Goal: Task Accomplishment & Management: Use online tool/utility

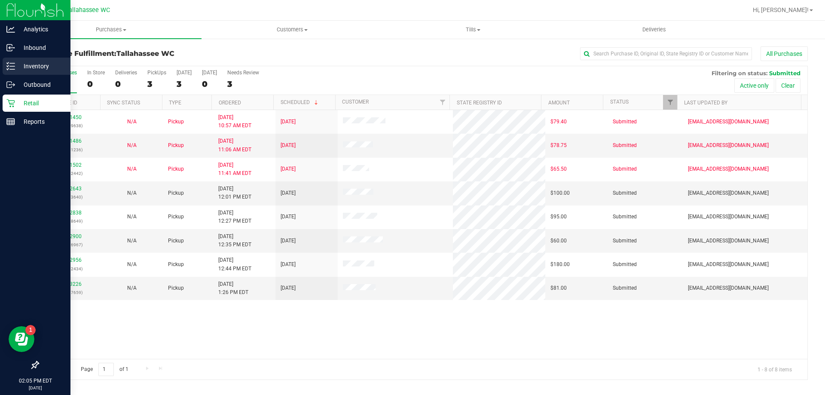
click at [12, 68] on icon at bounding box center [10, 66] width 9 height 9
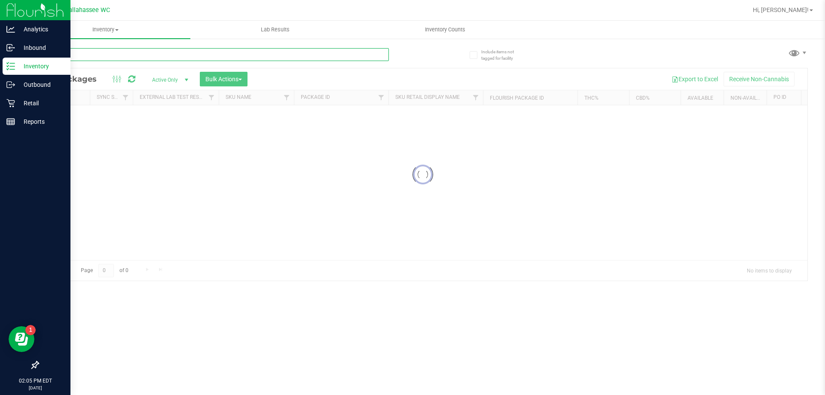
click at [183, 54] on div "Inventory All packages All inventory Waste log Create inventory Lab Results Inv…" at bounding box center [423, 208] width 804 height 374
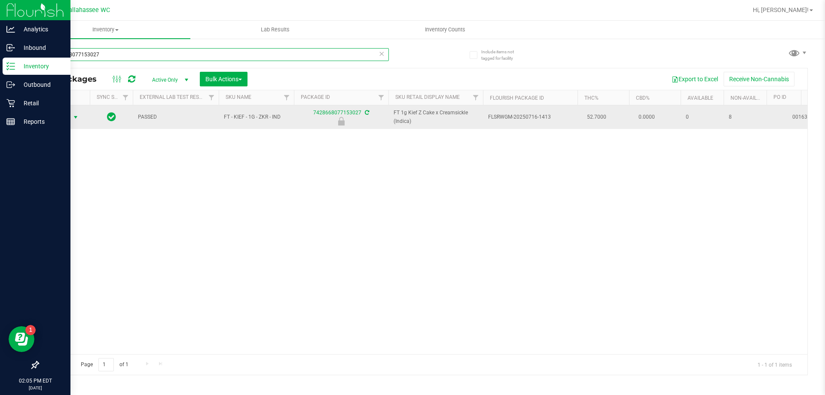
type input "7428668077153027"
click at [73, 119] on span "select" at bounding box center [75, 117] width 7 height 7
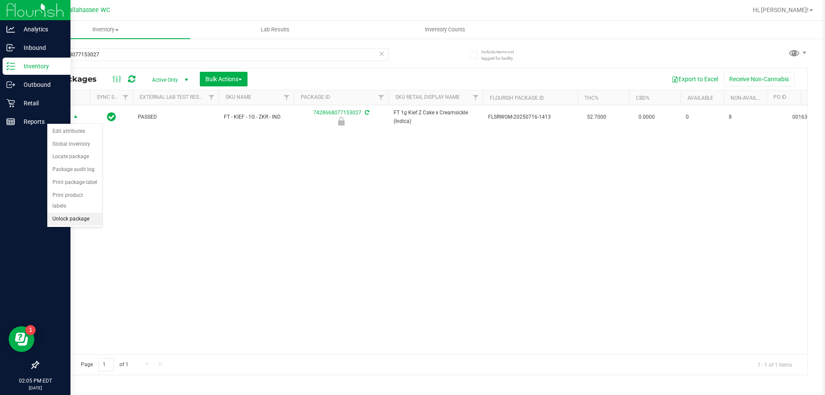
click at [69, 213] on li "Unlock package" at bounding box center [74, 219] width 55 height 13
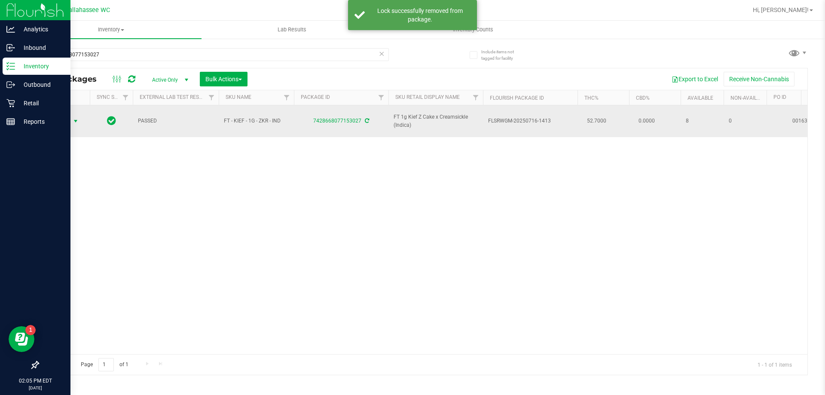
click at [60, 118] on span "Action" at bounding box center [58, 121] width 23 height 12
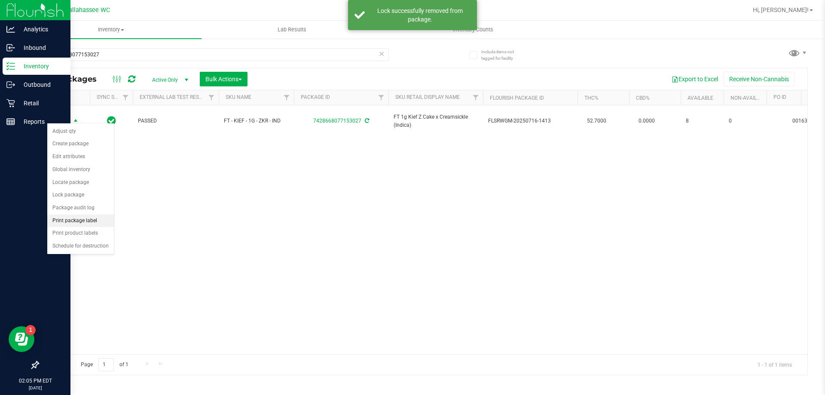
click at [100, 222] on li "Print package label" at bounding box center [80, 220] width 67 height 13
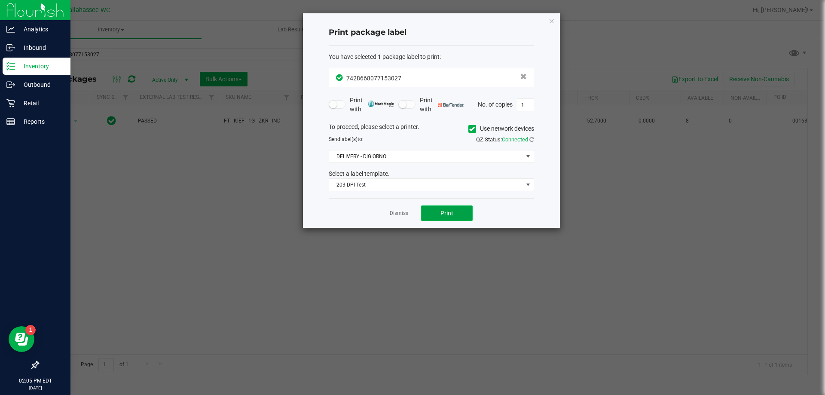
click at [445, 213] on span "Print" at bounding box center [446, 213] width 13 height 7
click at [405, 210] on link "Dismiss" at bounding box center [399, 213] width 18 height 7
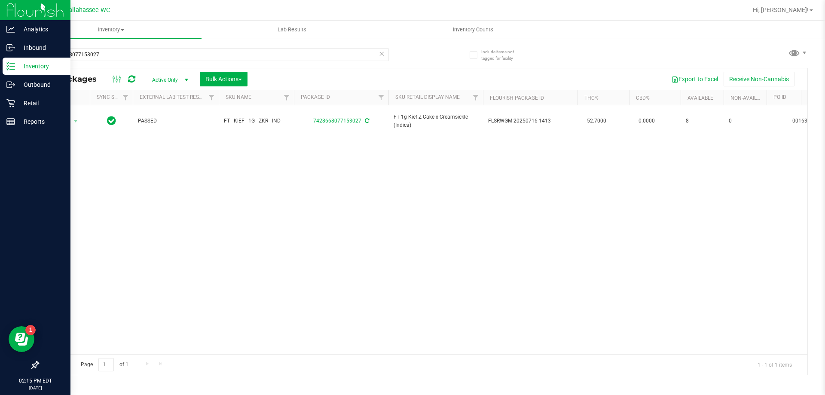
click at [383, 52] on icon at bounding box center [381, 53] width 6 height 10
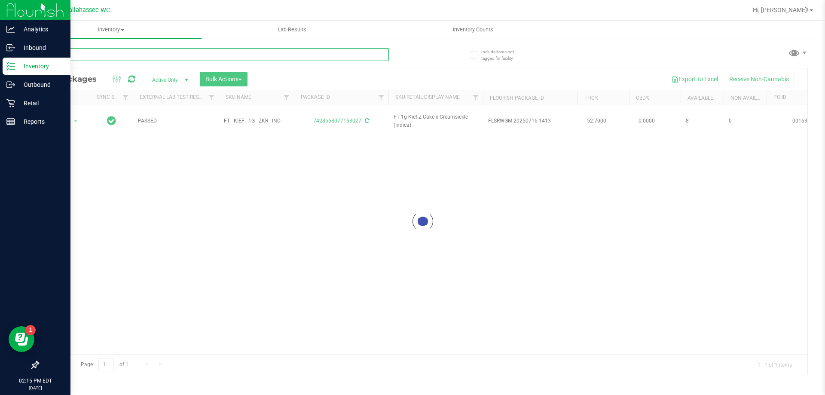
click at [381, 52] on input "text" at bounding box center [213, 54] width 351 height 13
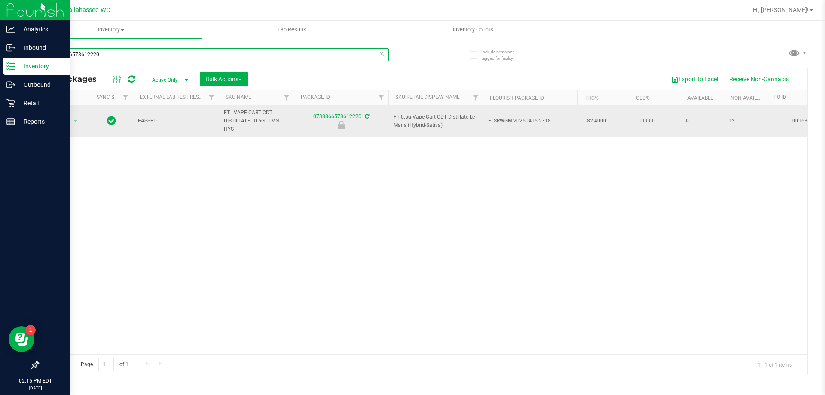
type input "0738866578612220"
drag, startPoint x: 85, startPoint y: 121, endPoint x: 78, endPoint y: 123, distance: 7.3
click at [84, 120] on td "Action Action Edit attributes Global inventory Locate package Package audit log…" at bounding box center [64, 121] width 52 height 32
click at [76, 124] on span "select" at bounding box center [75, 121] width 7 height 7
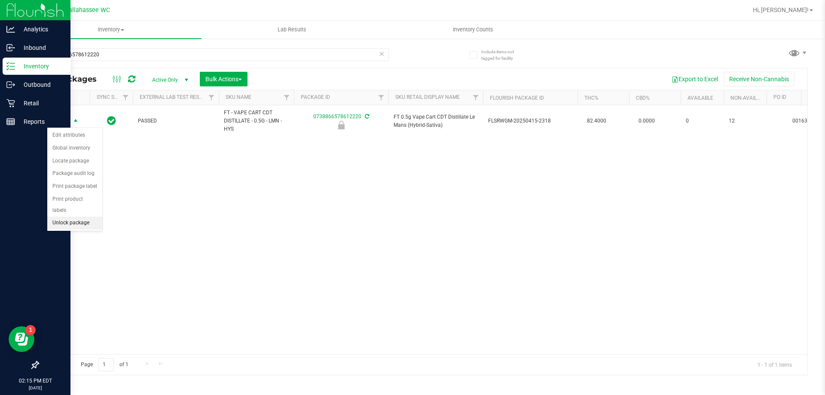
click at [83, 217] on li "Unlock package" at bounding box center [74, 223] width 55 height 13
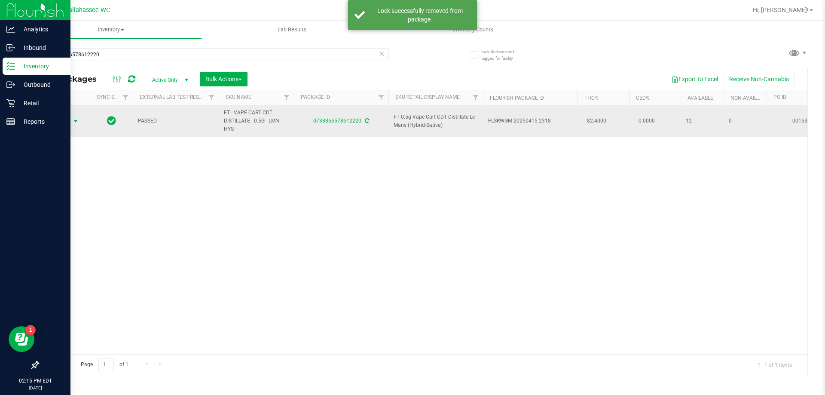
click at [76, 124] on span "select" at bounding box center [75, 121] width 11 height 12
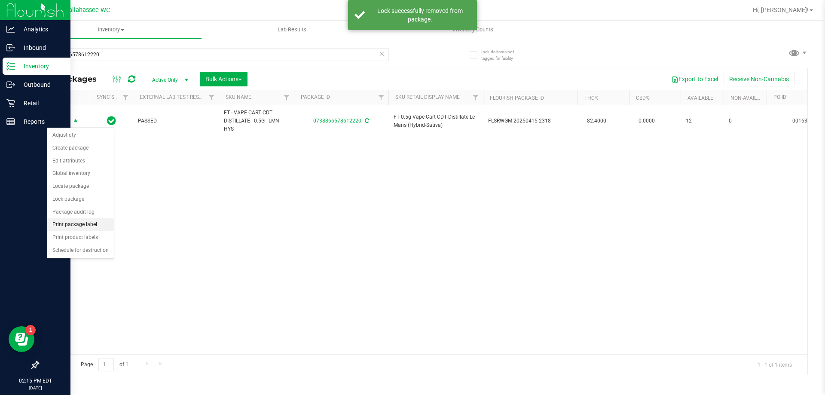
click at [81, 226] on li "Print package label" at bounding box center [80, 224] width 67 height 13
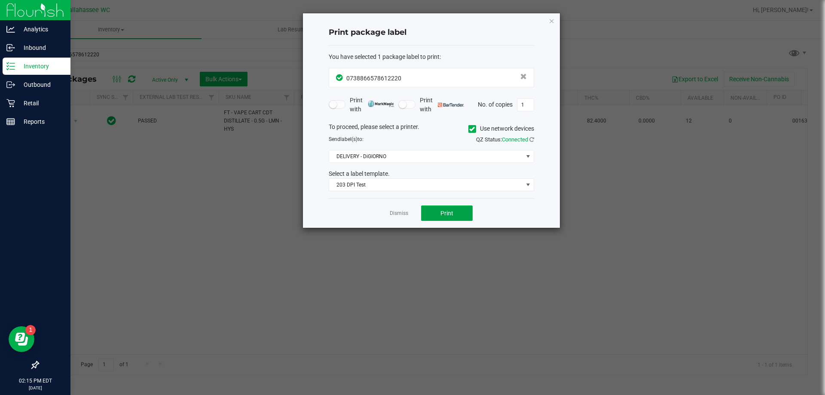
click at [455, 215] on button "Print" at bounding box center [447, 212] width 52 height 15
click at [406, 211] on link "Dismiss" at bounding box center [399, 213] width 18 height 7
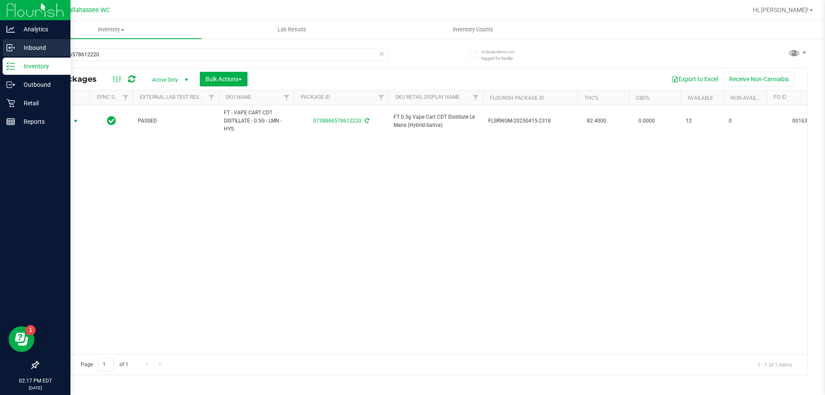
click at [14, 41] on div "Inbound" at bounding box center [37, 47] width 68 height 17
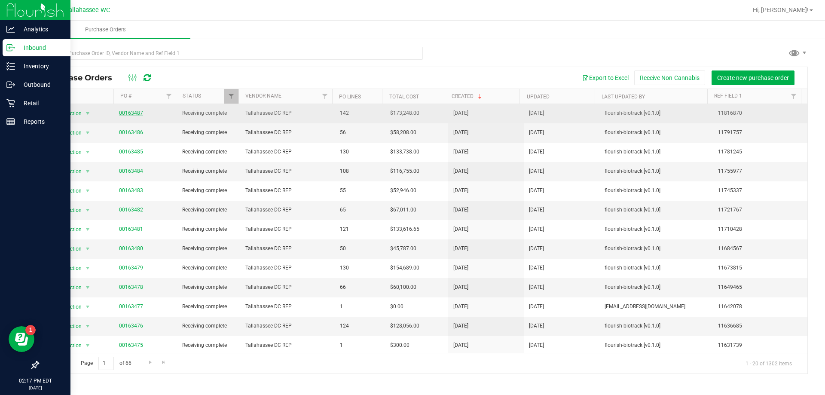
click at [120, 110] on link "00163487" at bounding box center [131, 113] width 24 height 6
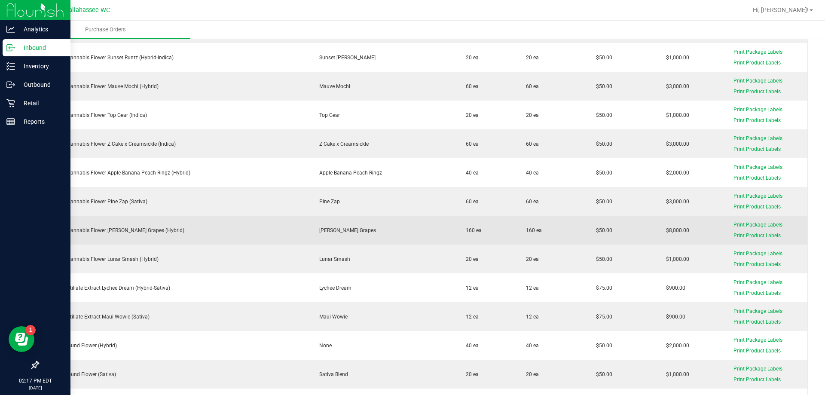
scroll to position [730, 0]
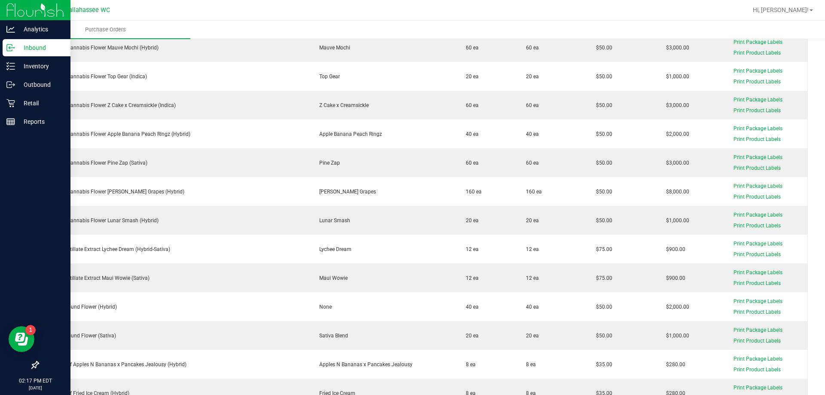
drag, startPoint x: 639, startPoint y: 277, endPoint x: 809, endPoint y: 112, distance: 236.7
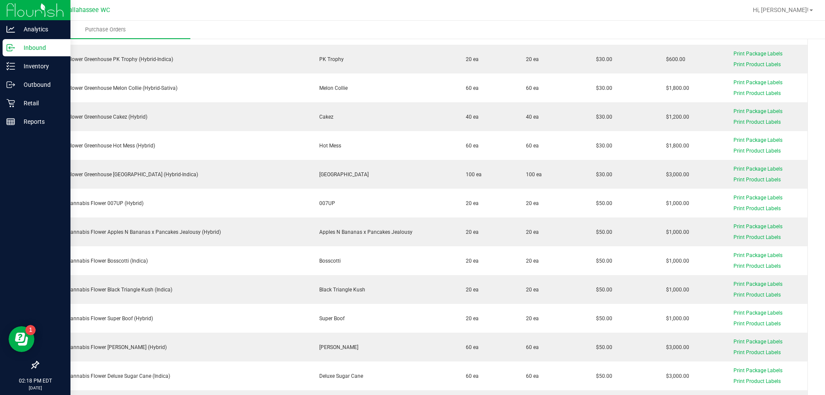
scroll to position [0, 0]
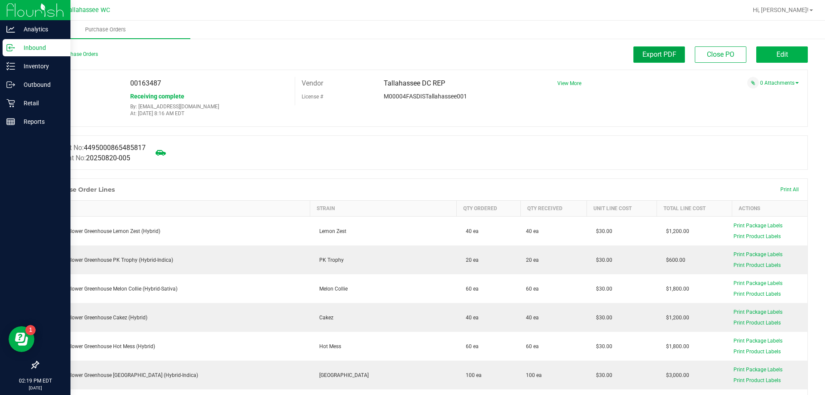
click at [668, 59] on button "Export PDF" at bounding box center [659, 54] width 52 height 16
click at [153, 97] on span "Receiving complete" at bounding box center [157, 96] width 54 height 7
click at [785, 54] on button "Edit" at bounding box center [782, 54] width 52 height 16
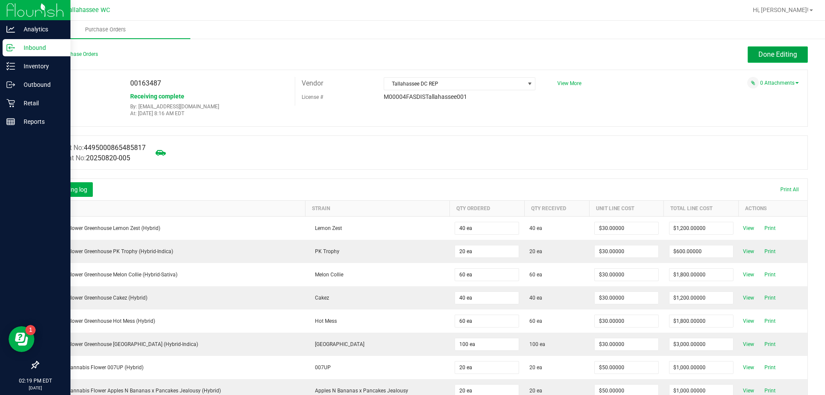
click at [758, 57] on span "Done Editing" at bounding box center [777, 54] width 39 height 8
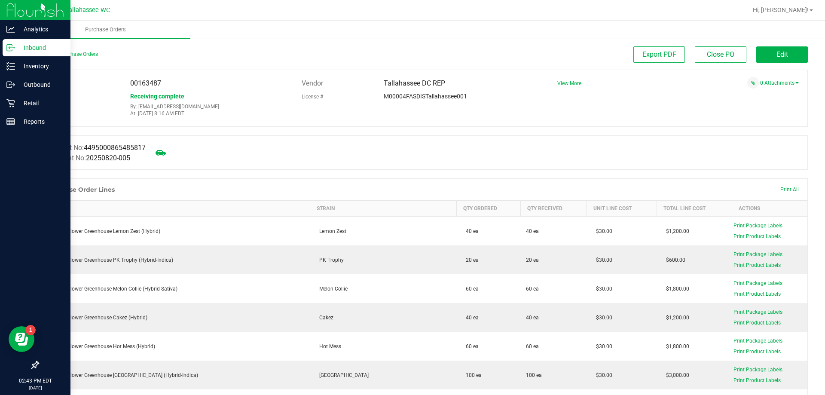
click at [154, 85] on span "00163487" at bounding box center [145, 83] width 31 height 8
copy span "00163487"
click at [38, 105] on p "Retail" at bounding box center [41, 103] width 52 height 10
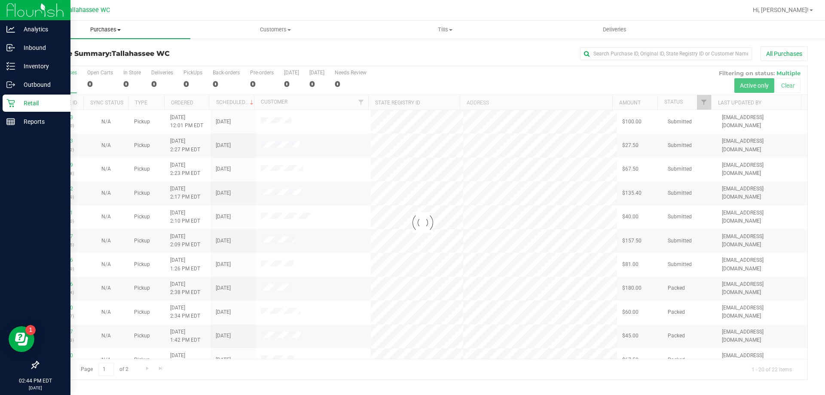
click at [115, 30] on span "Purchases" at bounding box center [106, 30] width 170 height 8
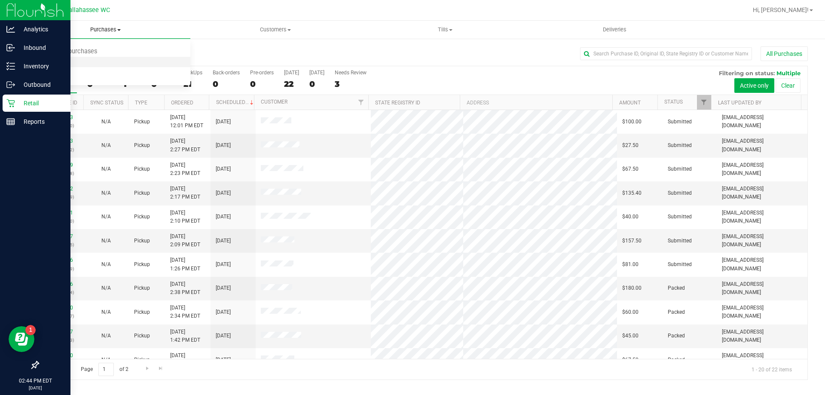
click at [96, 59] on li "Fulfillment" at bounding box center [106, 62] width 170 height 10
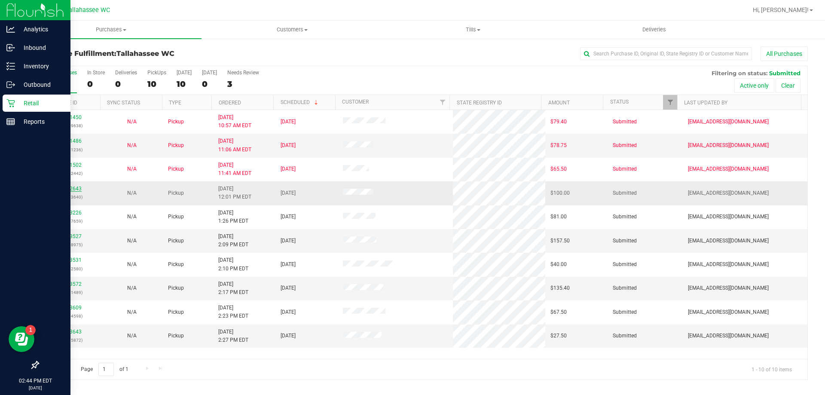
click at [63, 190] on link "11822643" at bounding box center [70, 189] width 24 height 6
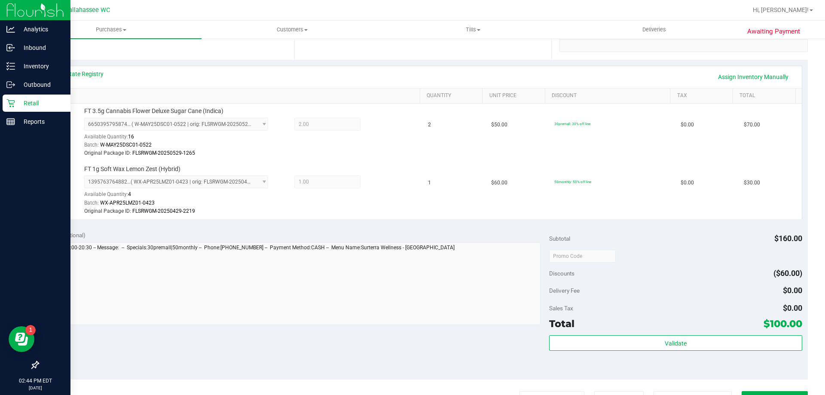
scroll to position [344, 0]
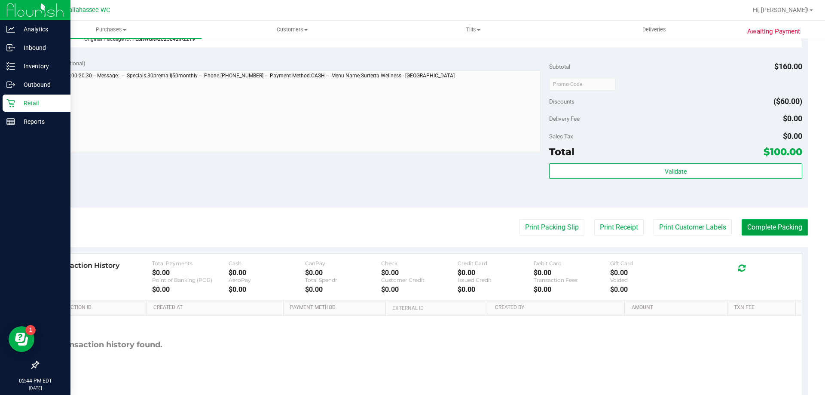
click at [782, 231] on button "Complete Packing" at bounding box center [775, 227] width 66 height 16
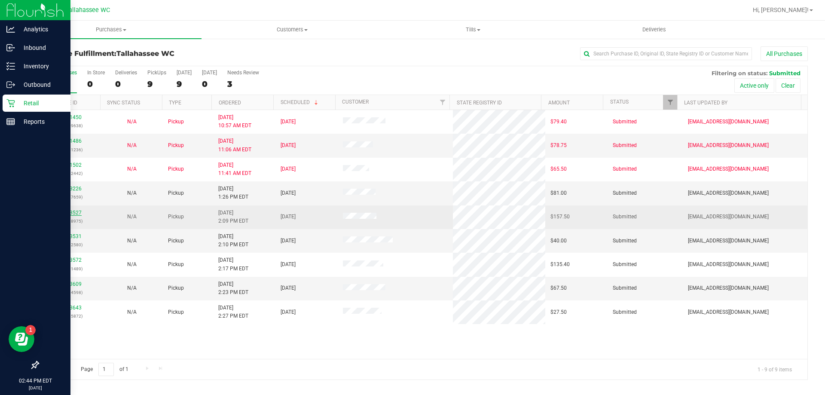
click at [62, 214] on link "11823527" at bounding box center [70, 213] width 24 height 6
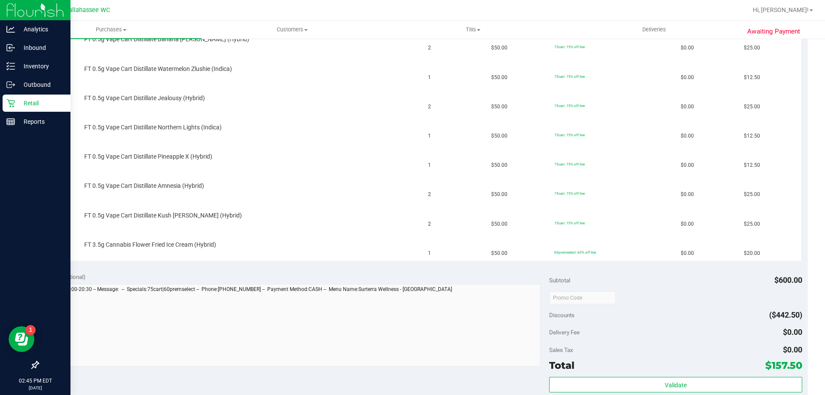
scroll to position [172, 0]
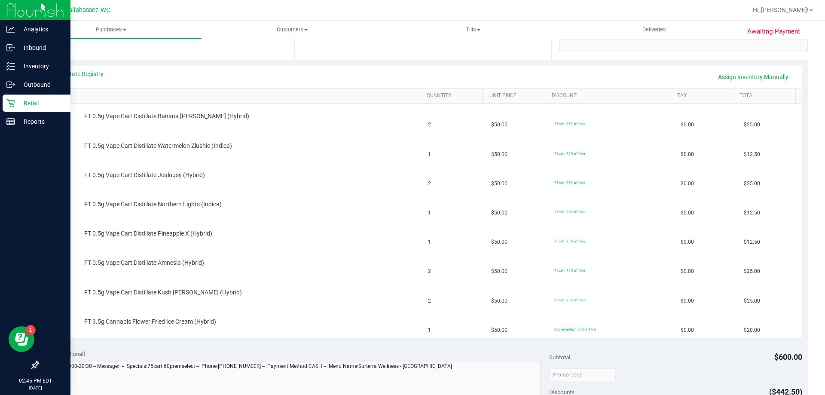
click at [90, 70] on link "View State Registry" at bounding box center [78, 74] width 52 height 9
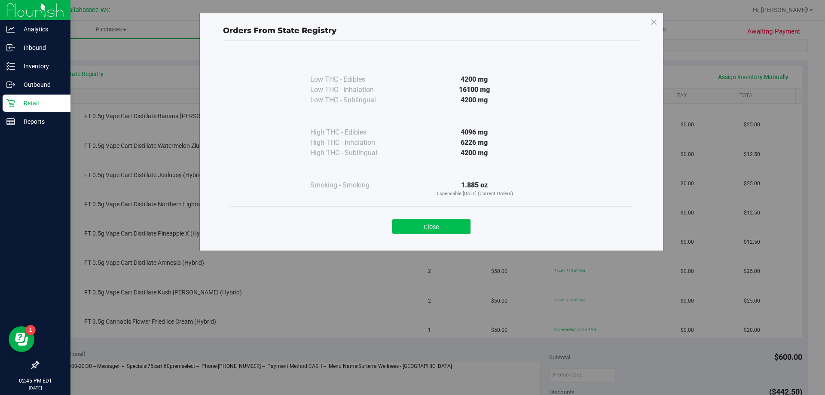
click at [442, 226] on button "Close" at bounding box center [431, 226] width 78 height 15
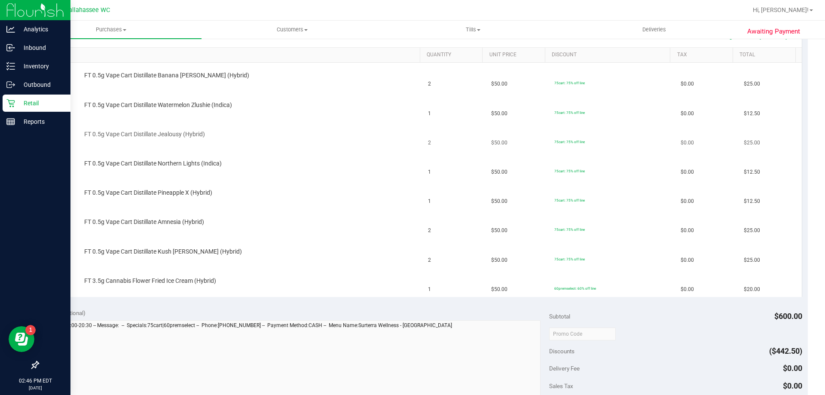
scroll to position [344, 0]
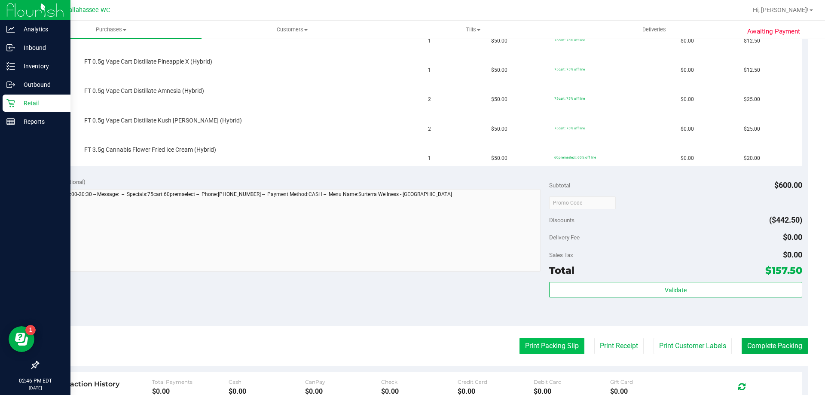
click at [566, 345] on button "Print Packing Slip" at bounding box center [551, 346] width 65 height 16
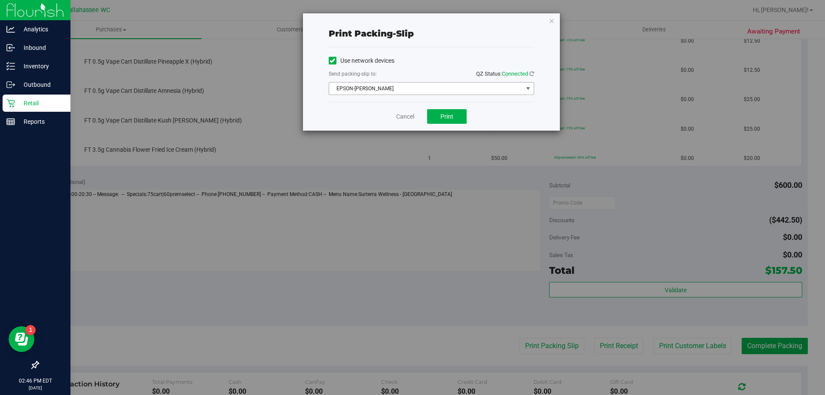
click at [412, 92] on span "EPSON-[PERSON_NAME]" at bounding box center [426, 88] width 194 height 12
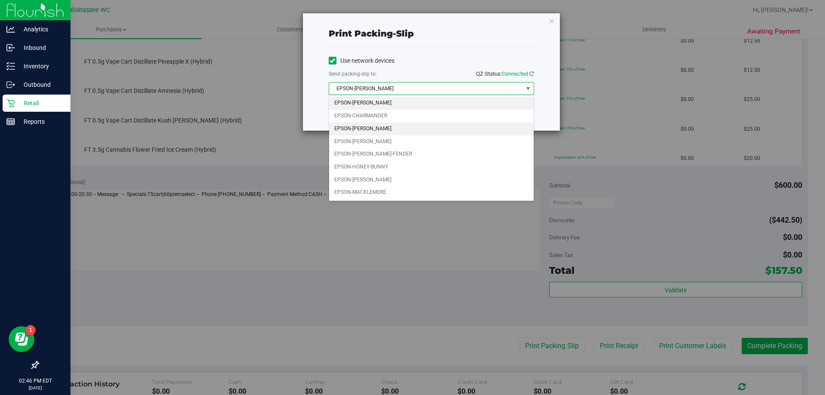
click at [386, 127] on li "EPSON-[PERSON_NAME]" at bounding box center [431, 128] width 204 height 13
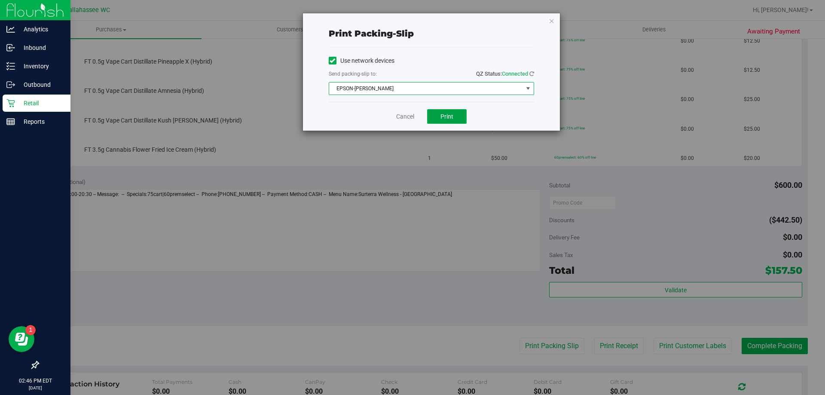
click at [433, 122] on button "Print" at bounding box center [447, 116] width 40 height 15
click at [403, 119] on link "Cancel" at bounding box center [405, 116] width 18 height 9
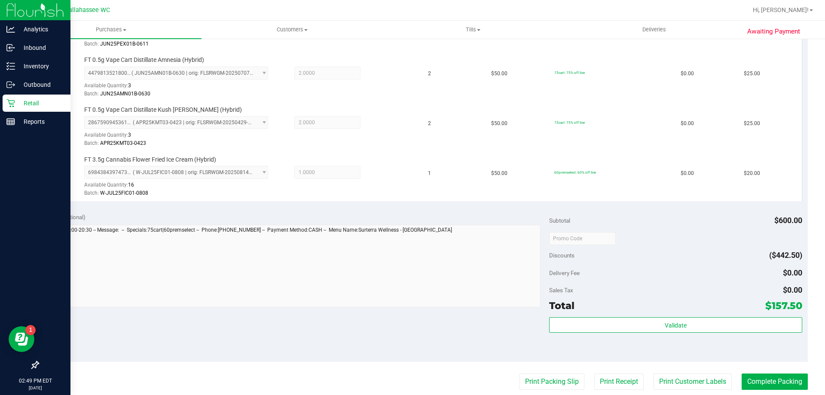
scroll to position [473, 0]
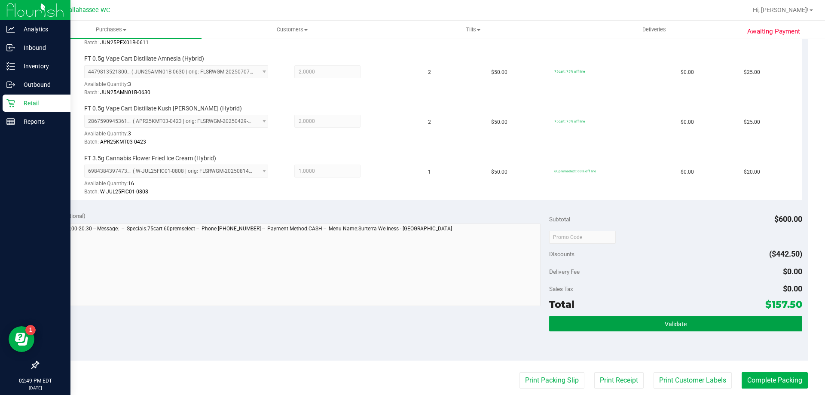
click at [702, 315] on div "Subtotal $600.00 Discounts ($442.50) Delivery Fee $0.00 Sales Tax $0.00 Total $…" at bounding box center [675, 282] width 253 height 143
click at [690, 325] on button "Validate" at bounding box center [675, 323] width 253 height 15
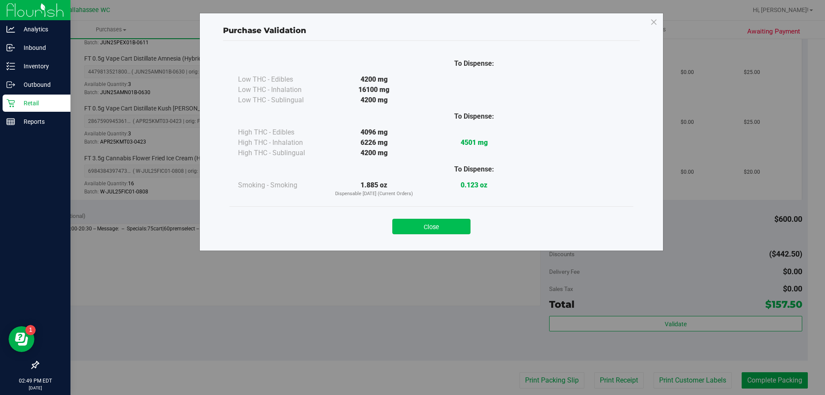
click at [428, 229] on button "Close" at bounding box center [431, 226] width 78 height 15
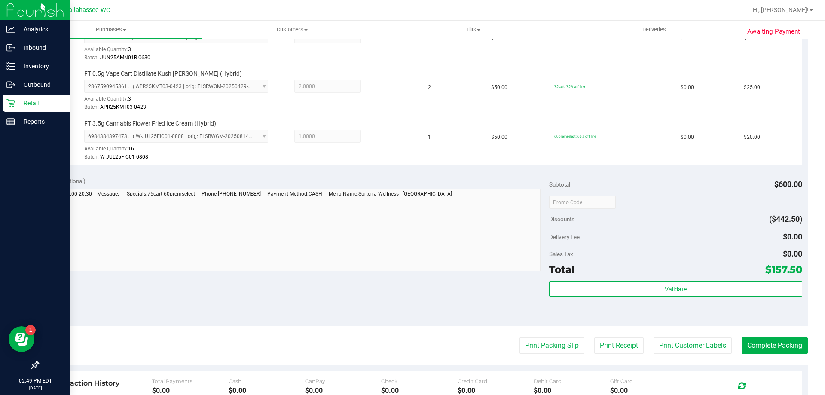
scroll to position [601, 0]
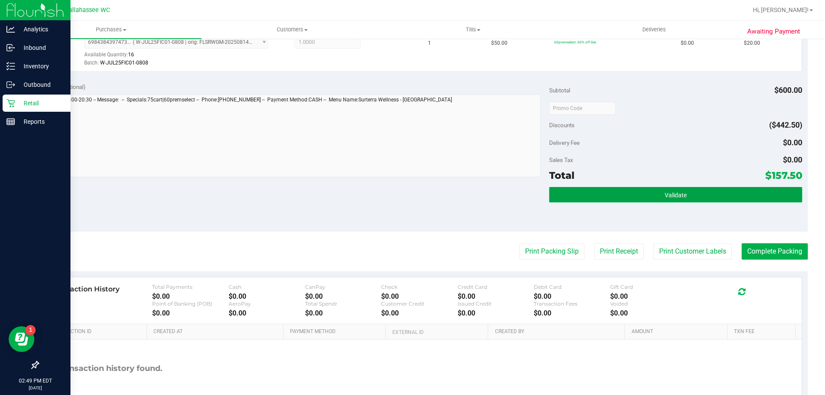
click at [661, 201] on button "Validate" at bounding box center [675, 194] width 253 height 15
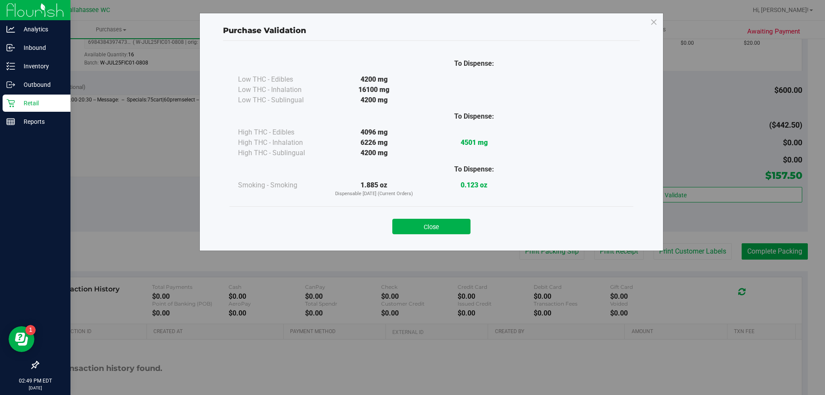
click at [442, 227] on button "Close" at bounding box center [431, 226] width 78 height 15
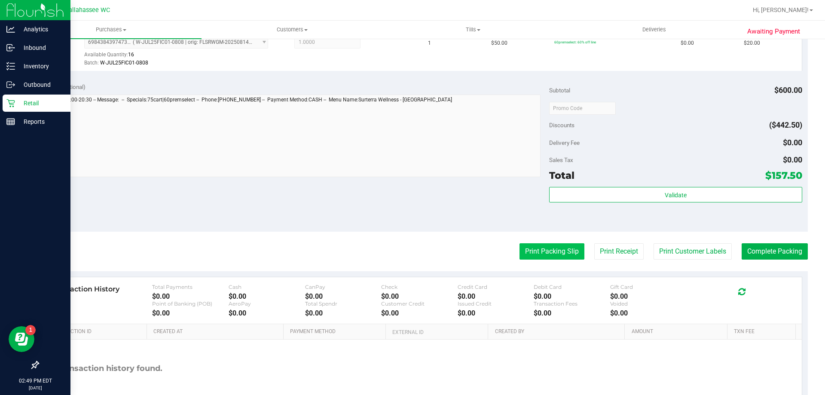
click at [572, 256] on button "Print Packing Slip" at bounding box center [551, 251] width 65 height 16
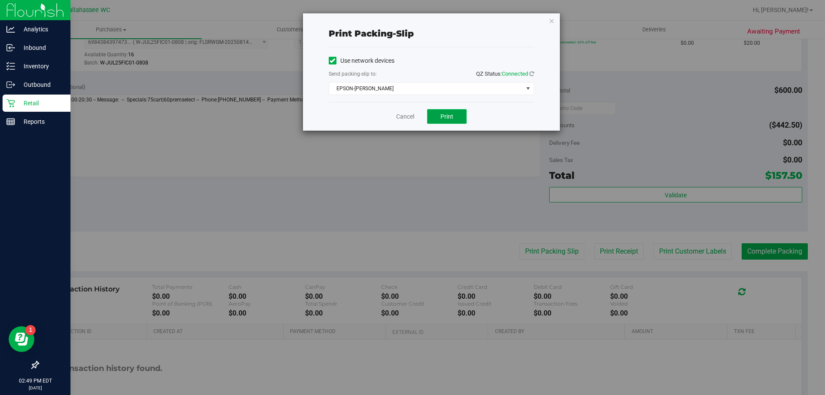
click at [455, 119] on button "Print" at bounding box center [447, 116] width 40 height 15
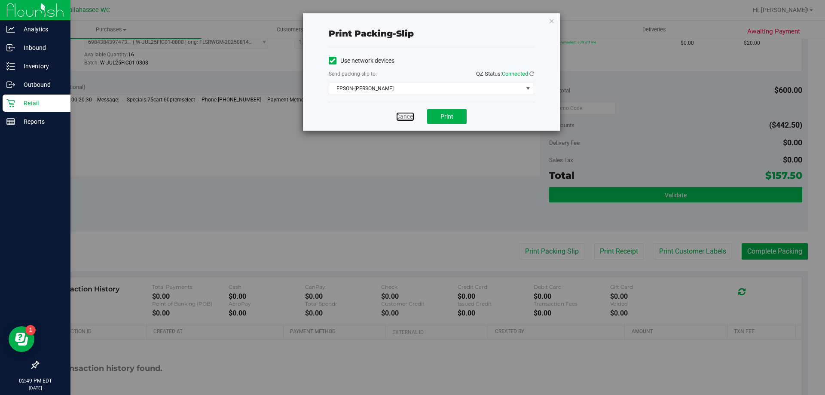
drag, startPoint x: 410, startPoint y: 117, endPoint x: 711, endPoint y: 189, distance: 309.7
click at [410, 116] on link "Cancel" at bounding box center [405, 116] width 18 height 9
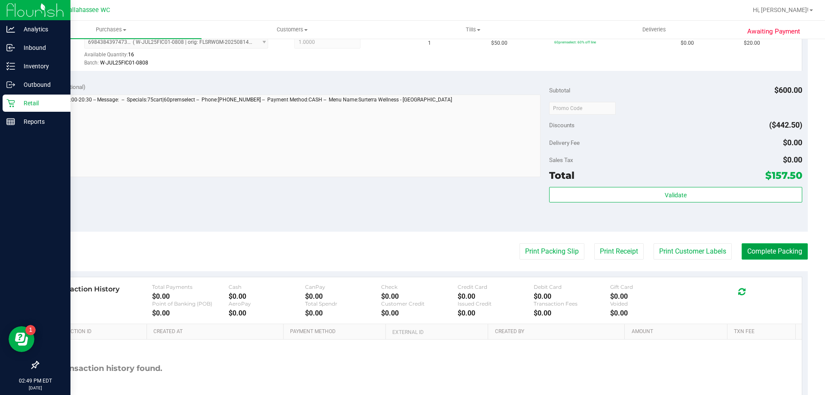
click at [785, 247] on button "Complete Packing" at bounding box center [775, 251] width 66 height 16
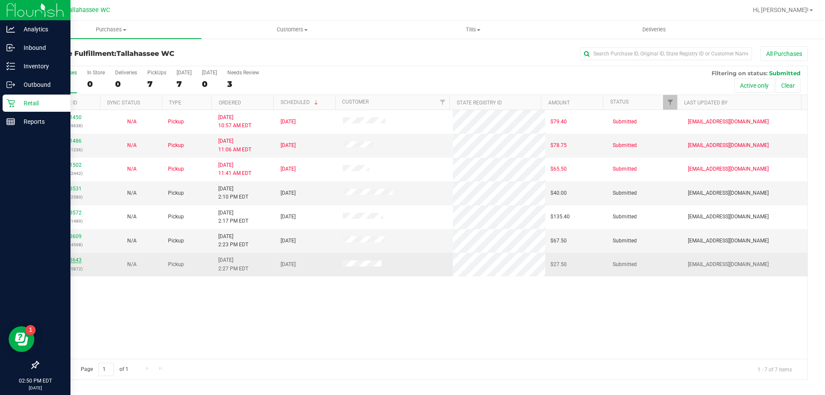
click at [69, 260] on link "11823643" at bounding box center [70, 260] width 24 height 6
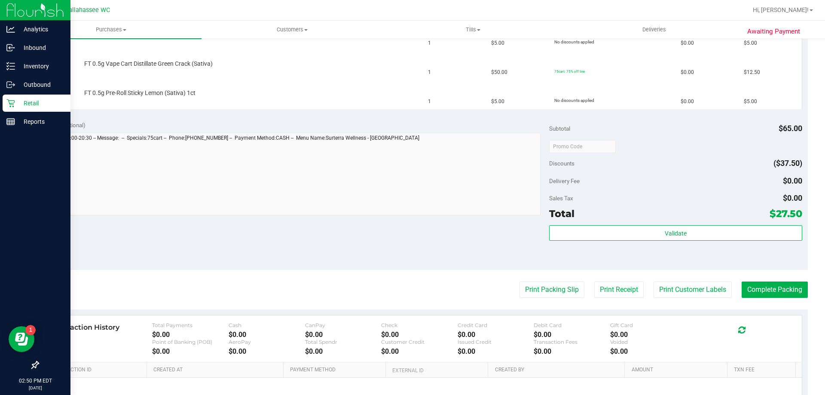
scroll to position [301, 0]
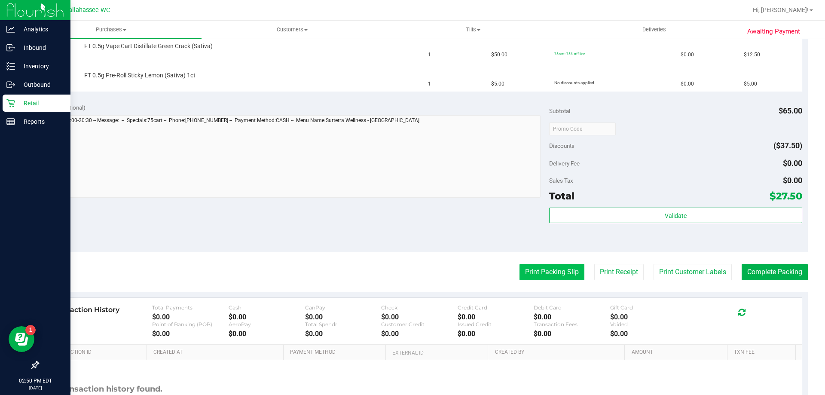
click at [558, 269] on button "Print Packing Slip" at bounding box center [551, 272] width 65 height 16
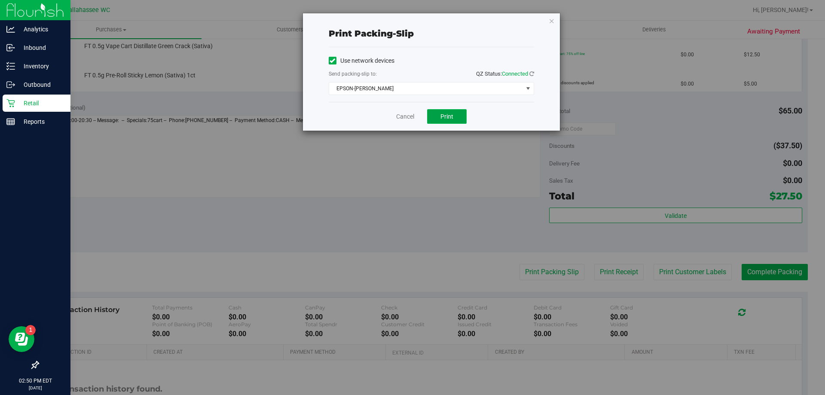
click at [455, 114] on button "Print" at bounding box center [447, 116] width 40 height 15
click at [413, 120] on link "Cancel" at bounding box center [405, 116] width 18 height 9
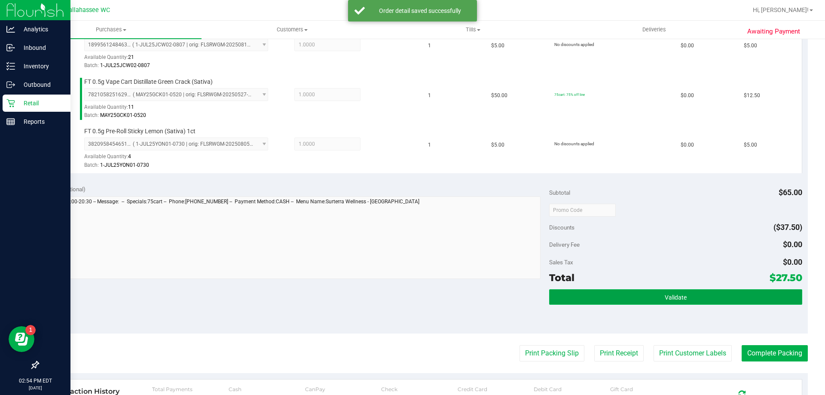
click at [705, 289] on button "Validate" at bounding box center [675, 296] width 253 height 15
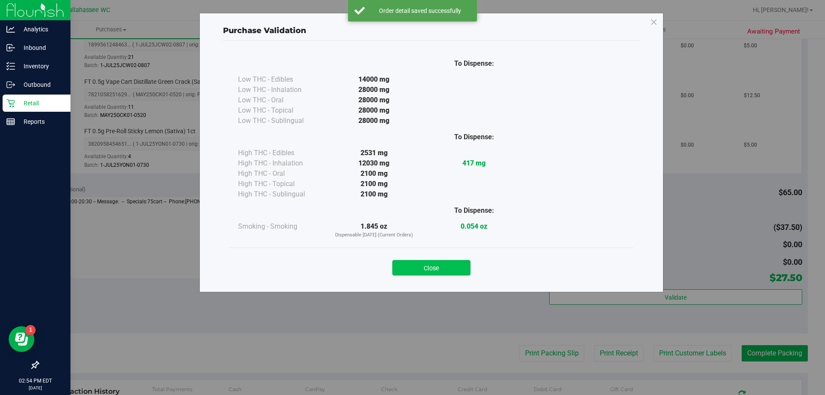
click at [424, 260] on div "Close" at bounding box center [431, 264] width 391 height 21
click at [421, 263] on button "Close" at bounding box center [431, 267] width 78 height 15
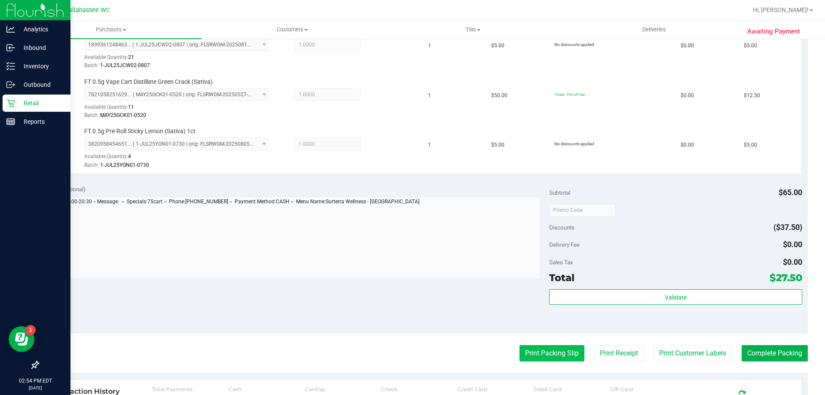
click at [566, 357] on button "Print Packing Slip" at bounding box center [551, 353] width 65 height 16
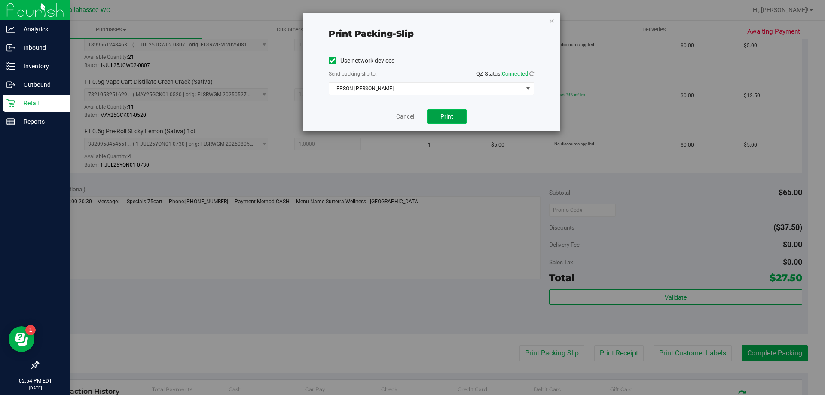
click at [457, 119] on button "Print" at bounding box center [447, 116] width 40 height 15
click at [413, 116] on link "Cancel" at bounding box center [405, 116] width 18 height 9
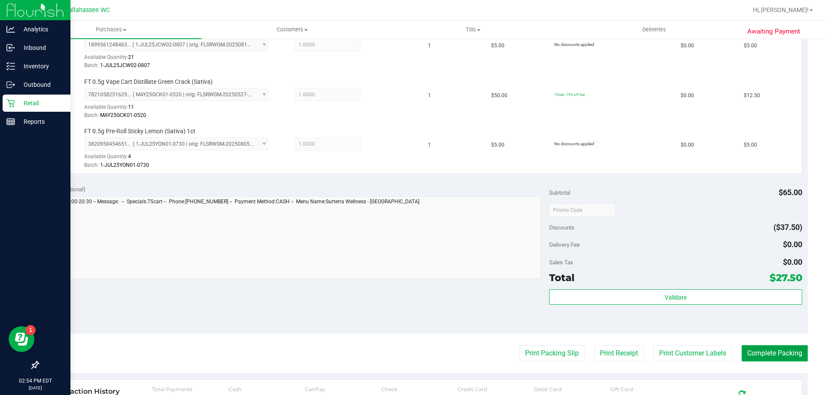
click at [761, 352] on button "Complete Packing" at bounding box center [775, 353] width 66 height 16
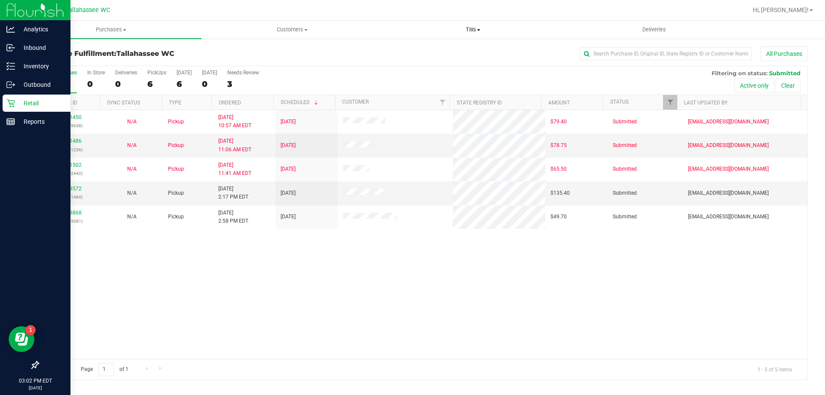
click at [467, 36] on uib-tab-heading "Tills Manage tills Reconcile e-payments" at bounding box center [473, 29] width 180 height 17
click at [432, 54] on span "Manage tills" at bounding box center [411, 51] width 58 height 7
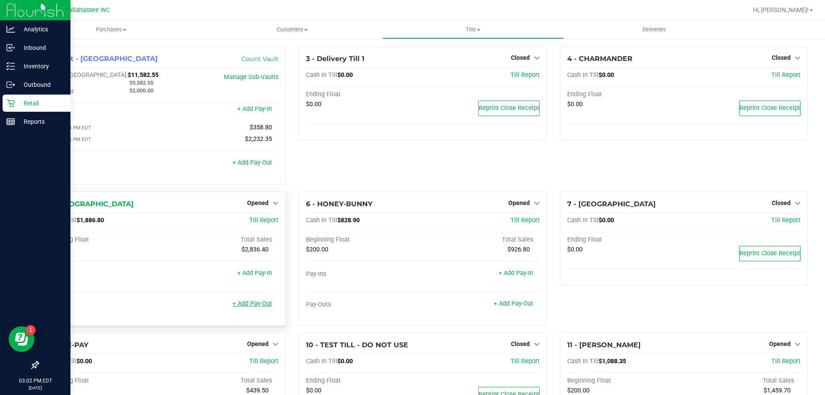
click at [258, 304] on link "+ Add Pay-Out" at bounding box center [252, 303] width 40 height 7
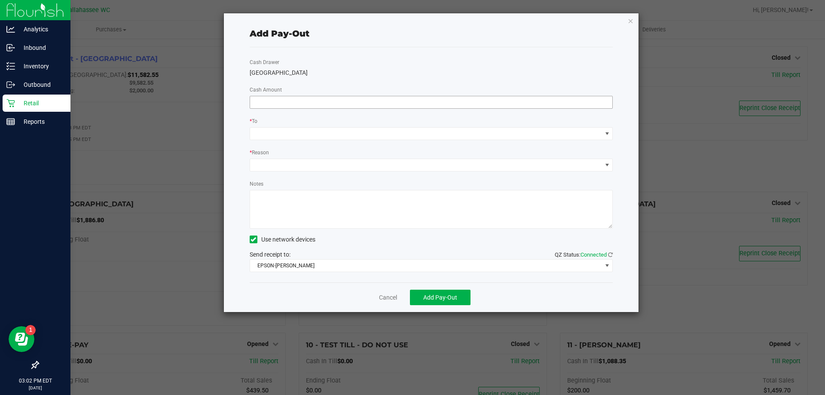
click at [436, 108] on span at bounding box center [431, 102] width 363 height 13
click at [435, 102] on input at bounding box center [431, 102] width 363 height 12
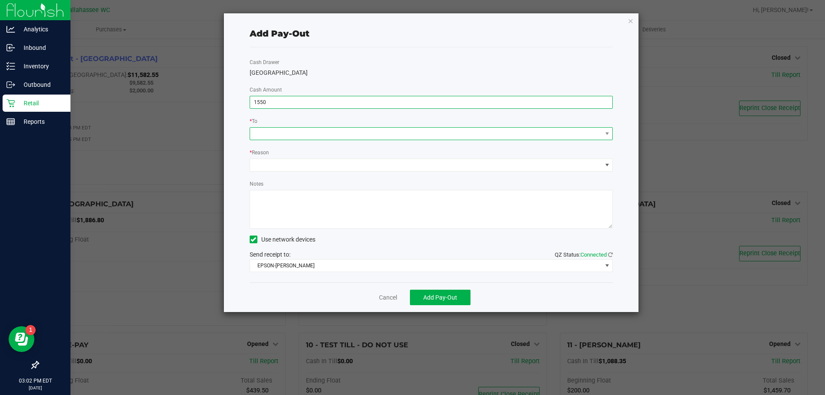
type input "$1,550.00"
click at [436, 131] on span at bounding box center [426, 134] width 352 height 12
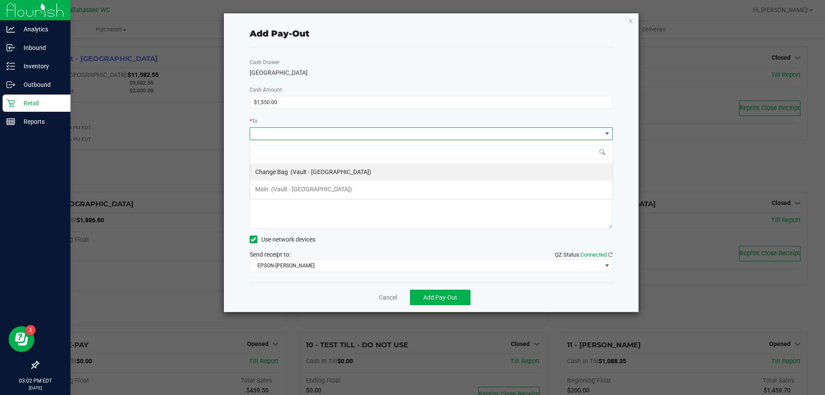
scroll to position [13, 363]
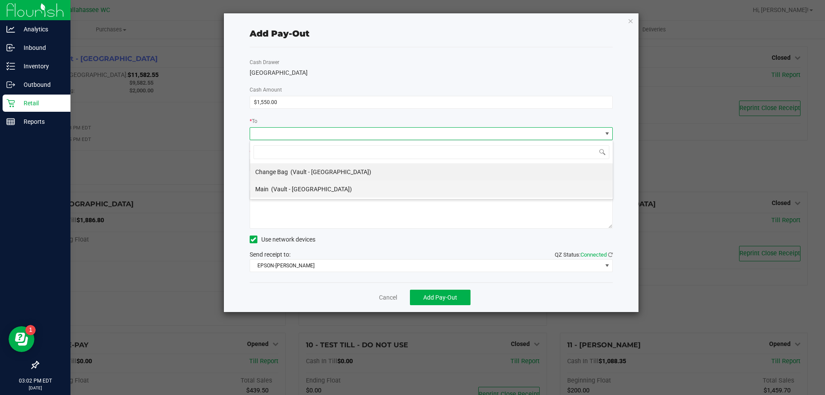
click at [329, 188] on li "Main (Vault - [GEOGRAPHIC_DATA])" at bounding box center [431, 188] width 363 height 17
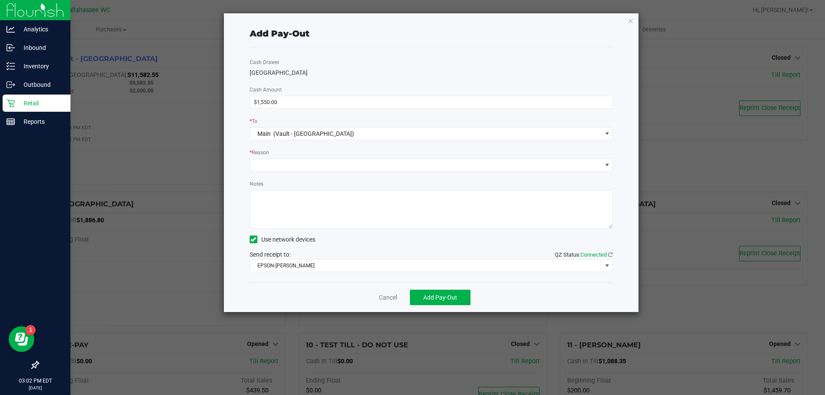
click at [306, 172] on div "Cash Drawer LATVIA Cash Amount $1,550.00 * To Main (Vault - Tallahassee) * Reas…" at bounding box center [431, 164] width 363 height 235
click at [306, 167] on span at bounding box center [426, 165] width 352 height 12
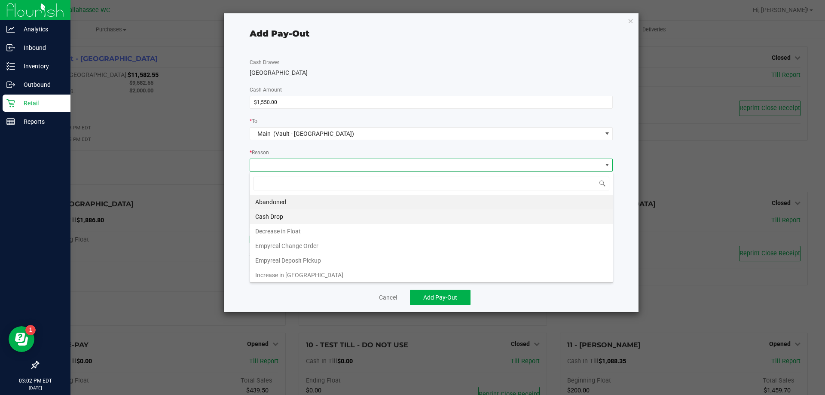
click at [292, 217] on li "Cash Drop" at bounding box center [431, 216] width 363 height 15
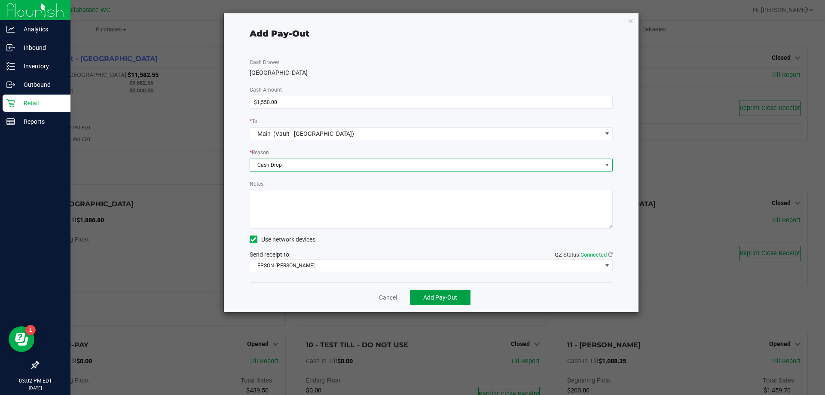
click at [460, 294] on button "Add Pay-Out" at bounding box center [440, 297] width 61 height 15
